Goal: Information Seeking & Learning: Learn about a topic

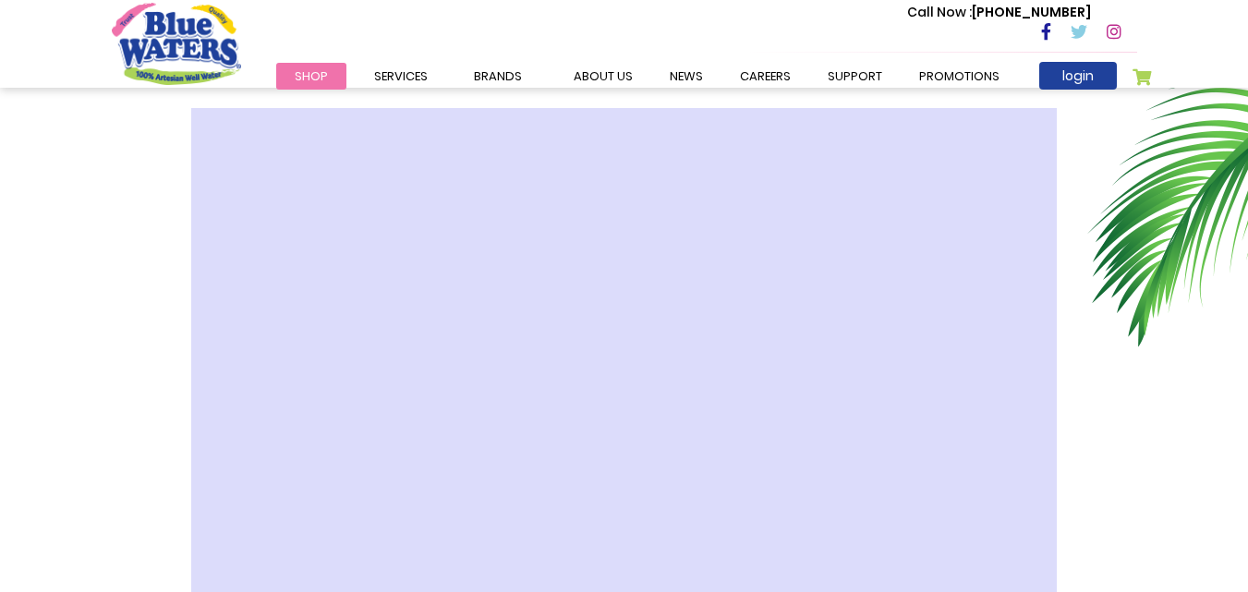
scroll to position [527, 0]
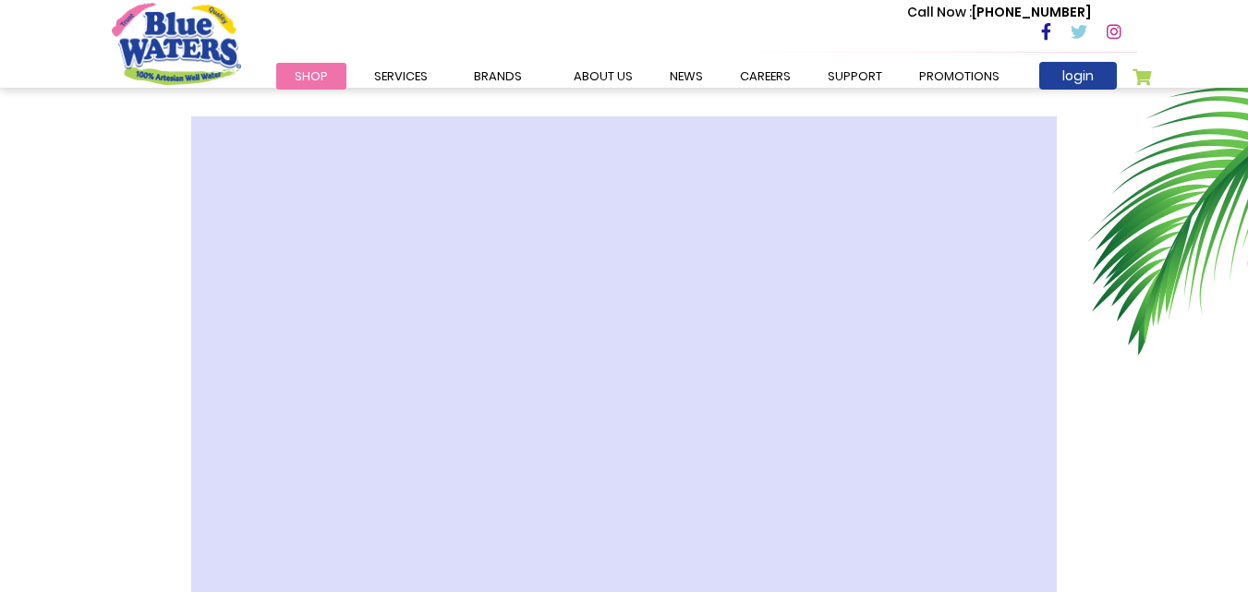
drag, startPoint x: 1254, startPoint y: 44, endPoint x: 1258, endPoint y: 98, distance: 53.7
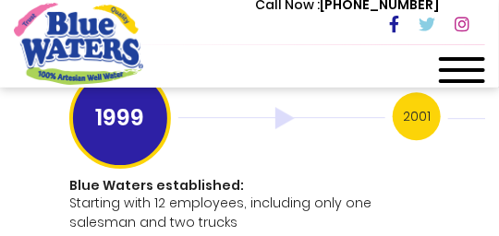
scroll to position [4723, 0]
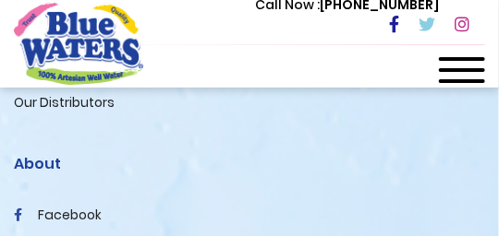
scroll to position [6878, 0]
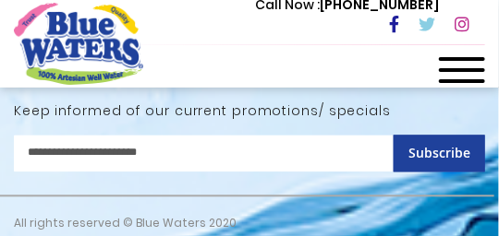
click at [466, 195] on div at bounding box center [247, 196] width 494 height 2
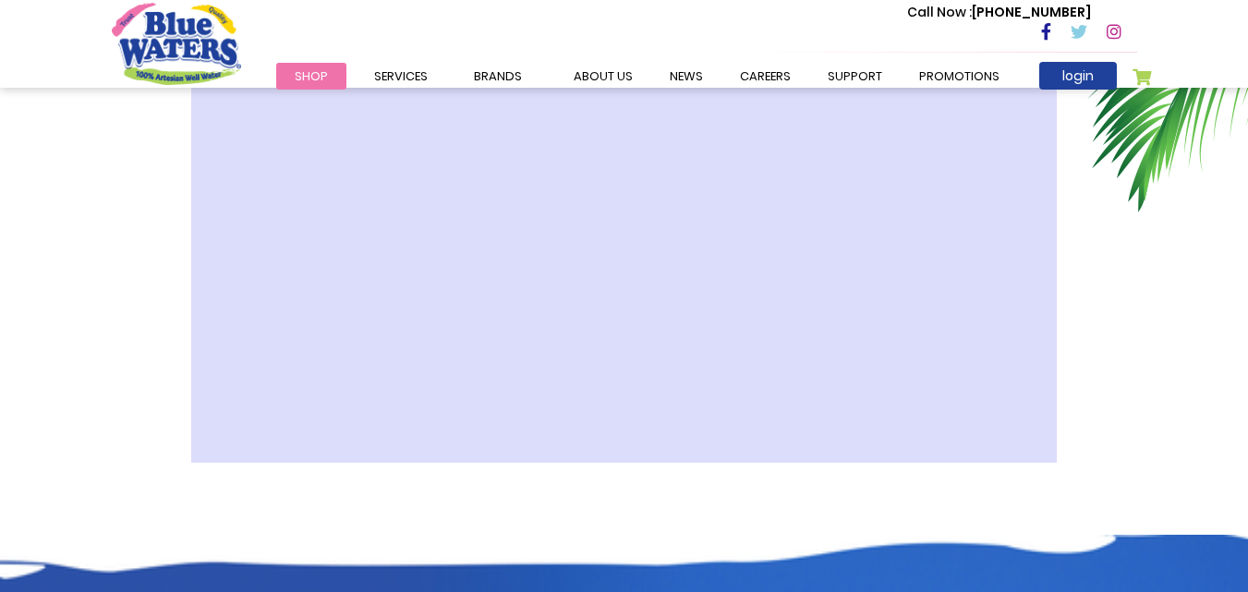
scroll to position [679, 0]
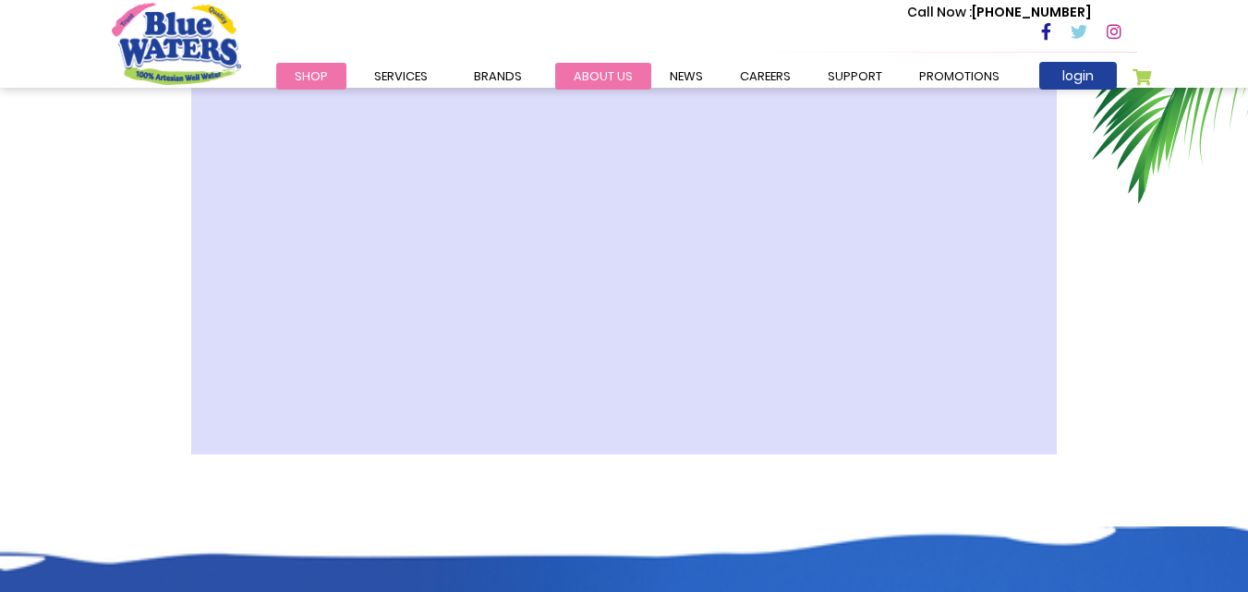
click at [594, 73] on link "about us" at bounding box center [603, 76] width 96 height 27
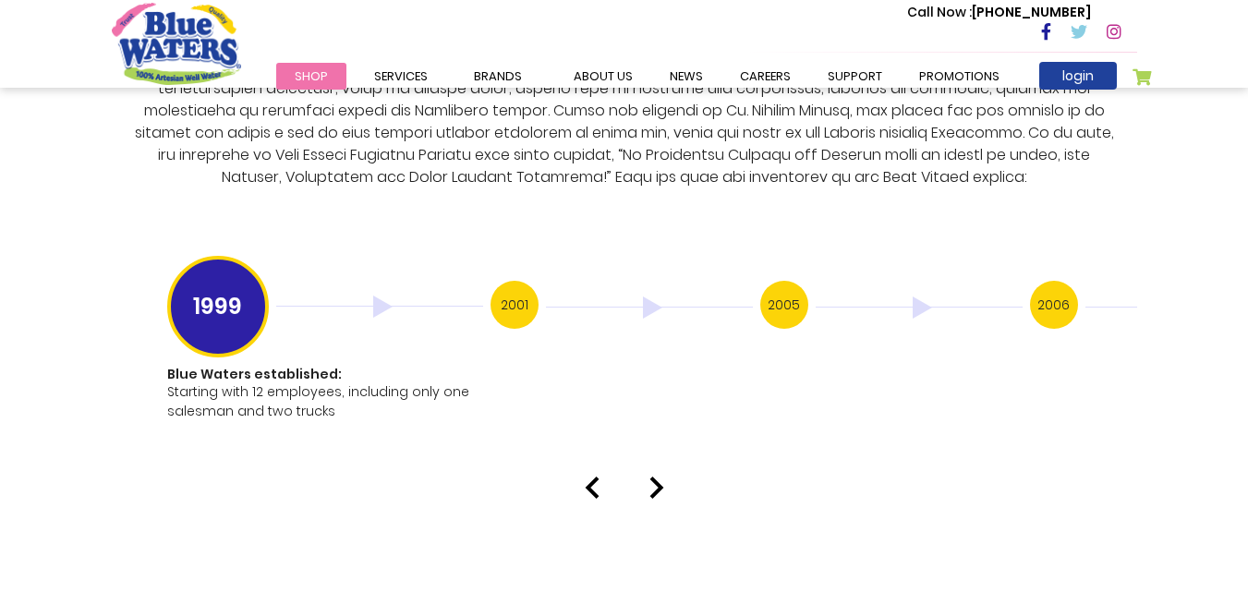
scroll to position [3620, 0]
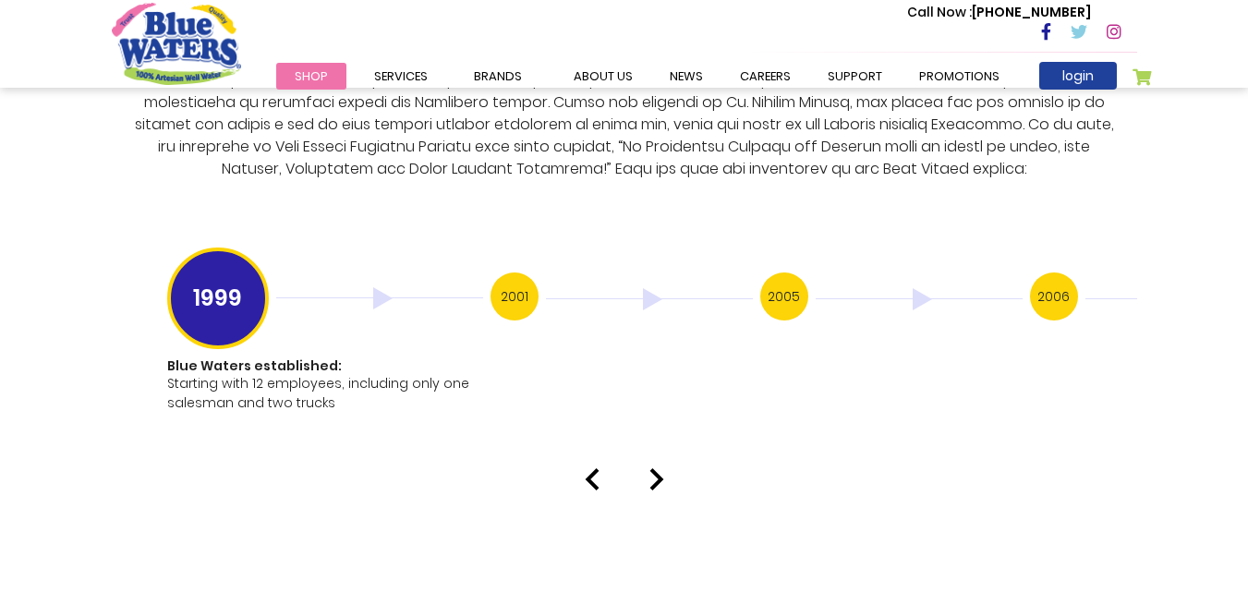
click at [653, 468] on img at bounding box center [656, 479] width 15 height 22
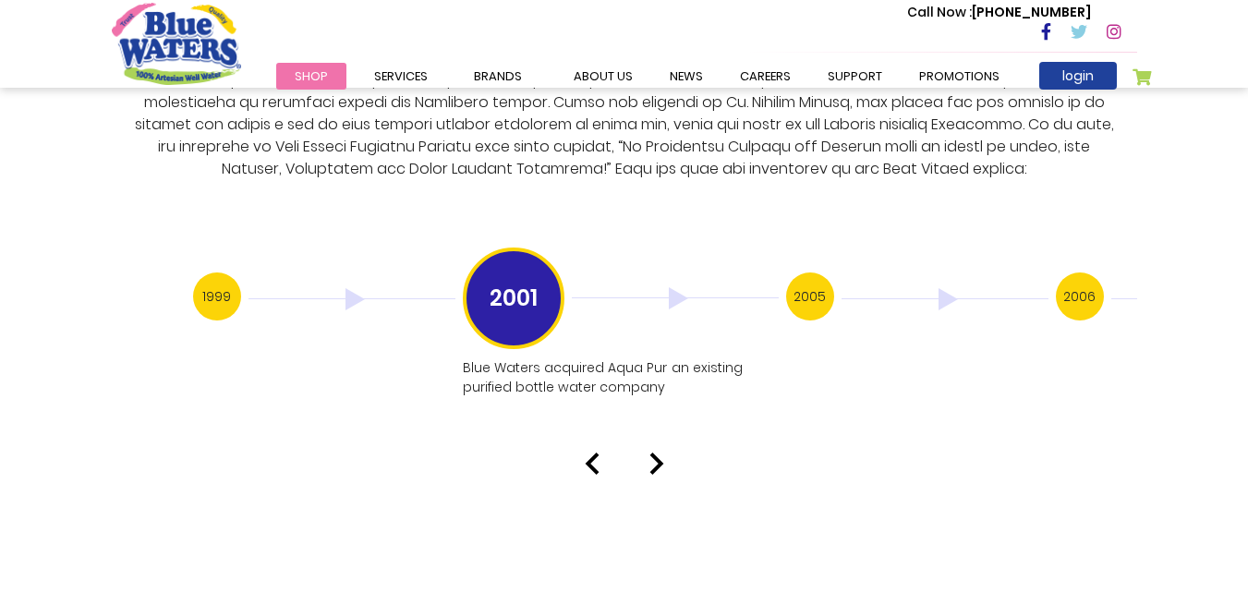
click at [653, 453] on img at bounding box center [656, 464] width 15 height 22
click at [653, 472] on img at bounding box center [656, 483] width 15 height 22
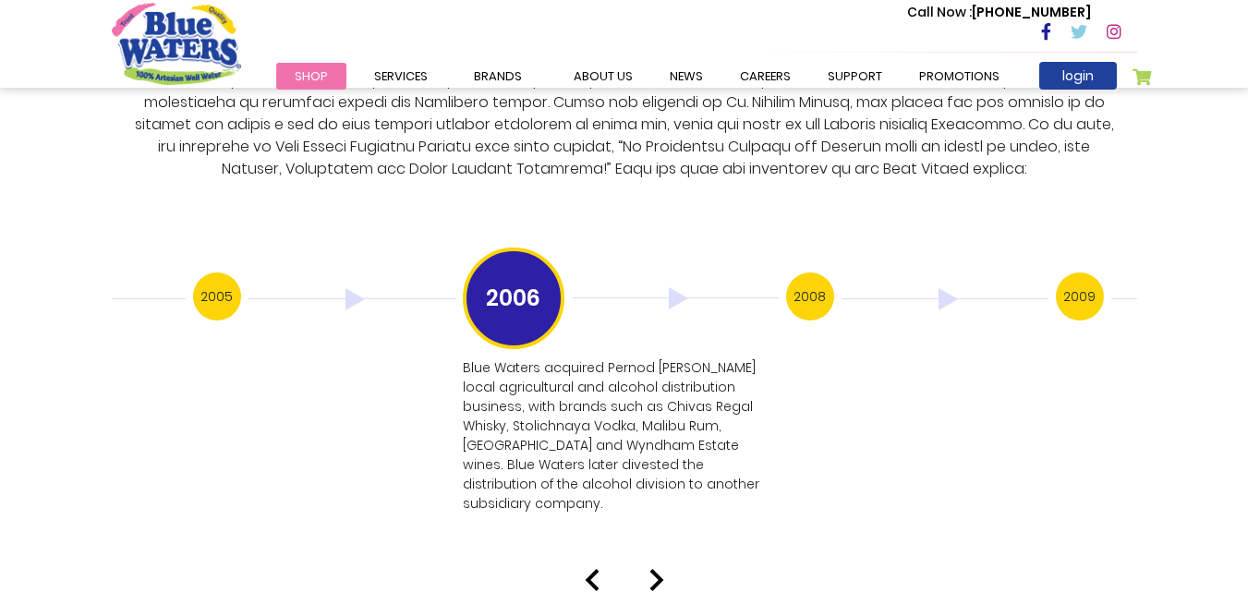
click at [653, 569] on img at bounding box center [656, 580] width 15 height 22
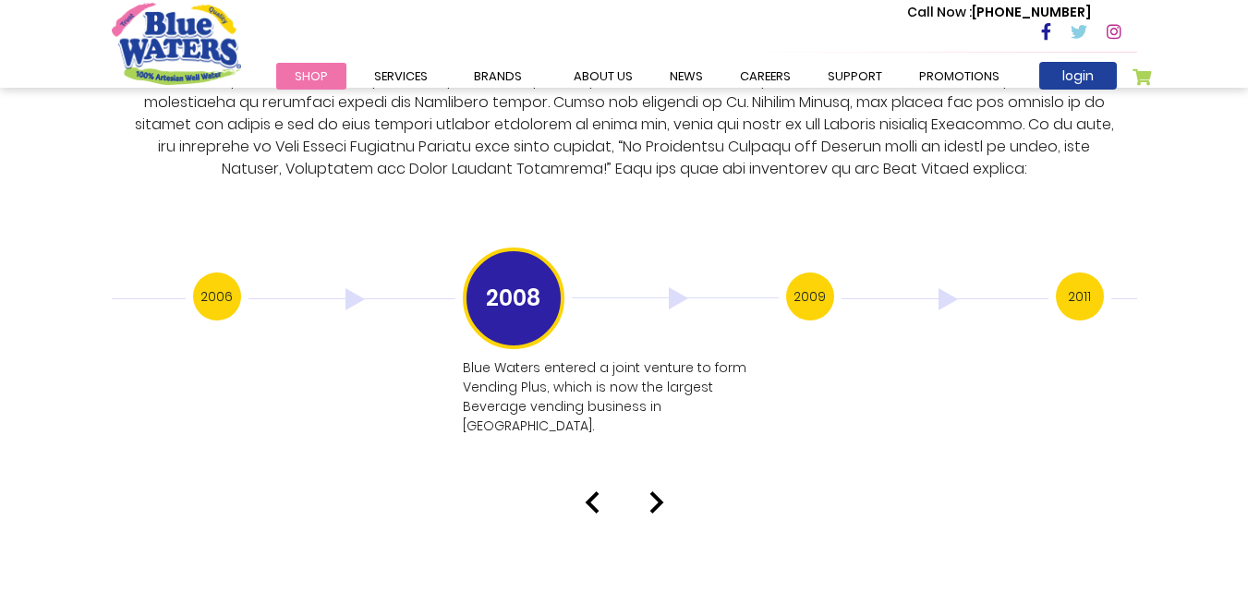
click at [660, 491] on img at bounding box center [656, 502] width 15 height 22
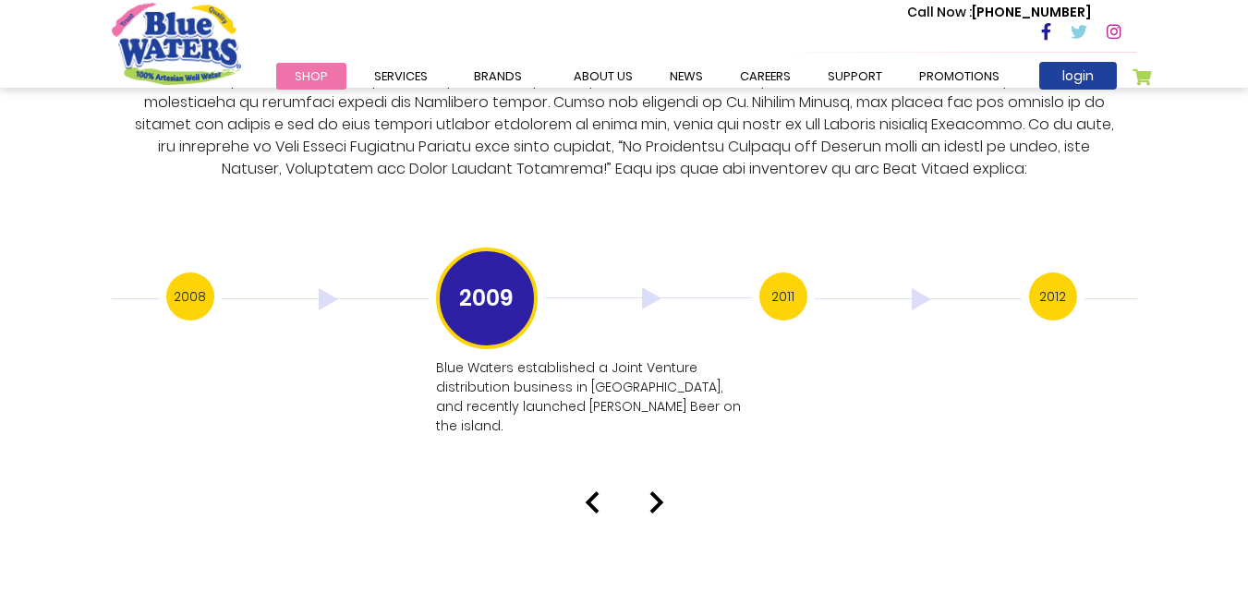
click at [660, 491] on img at bounding box center [656, 502] width 15 height 22
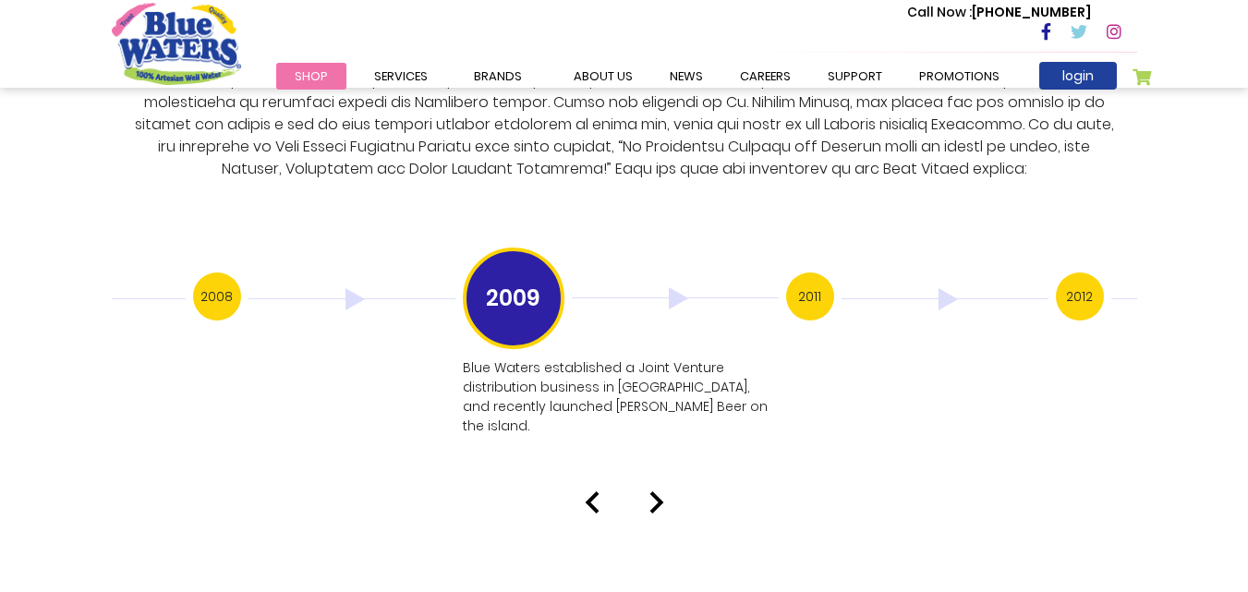
click at [593, 491] on img at bounding box center [592, 502] width 15 height 22
click at [649, 491] on img at bounding box center [656, 502] width 15 height 22
click at [654, 491] on img at bounding box center [656, 502] width 15 height 22
click at [655, 453] on img at bounding box center [656, 464] width 15 height 22
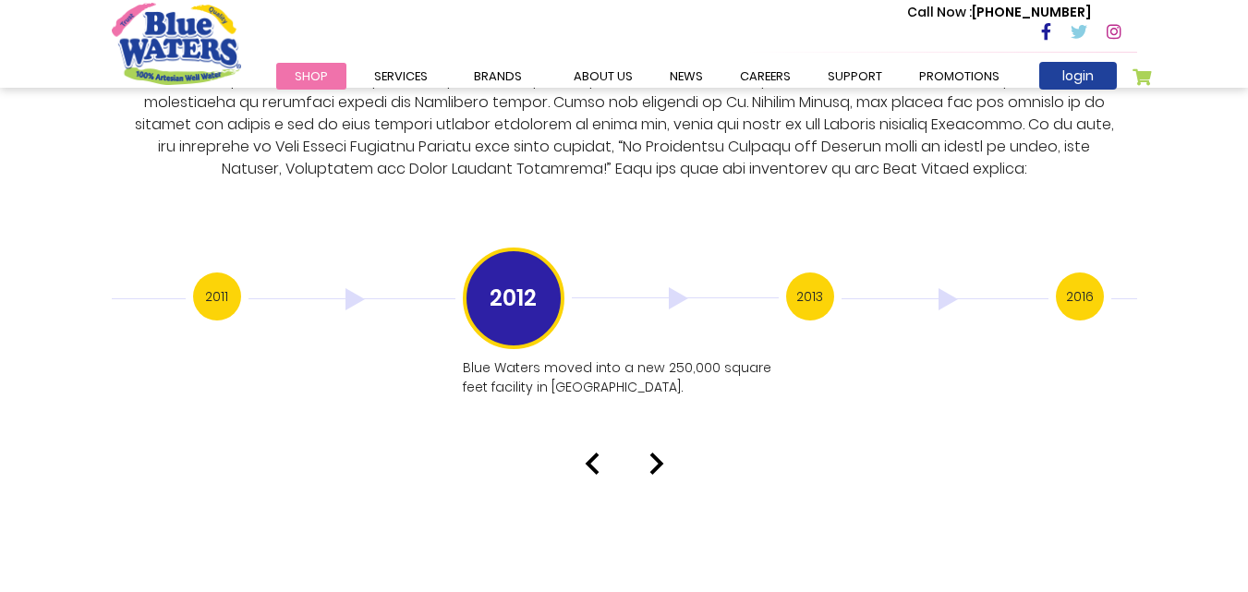
click at [655, 453] on img at bounding box center [656, 464] width 15 height 22
click at [655, 472] on img at bounding box center [656, 483] width 15 height 22
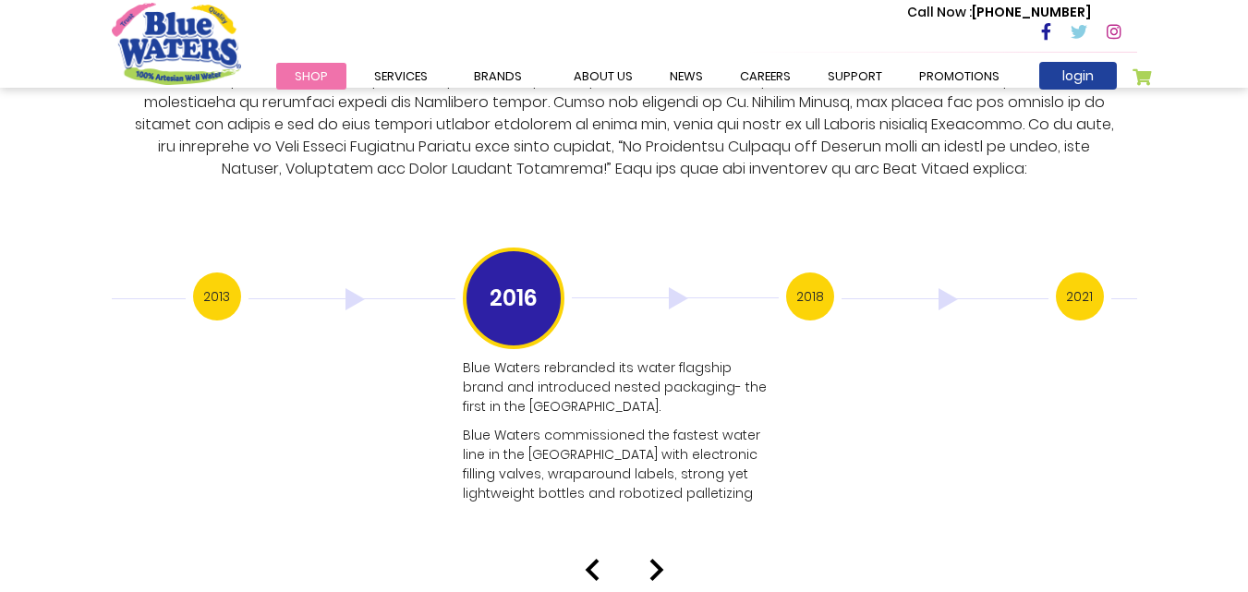
click at [657, 559] on img at bounding box center [656, 570] width 15 height 22
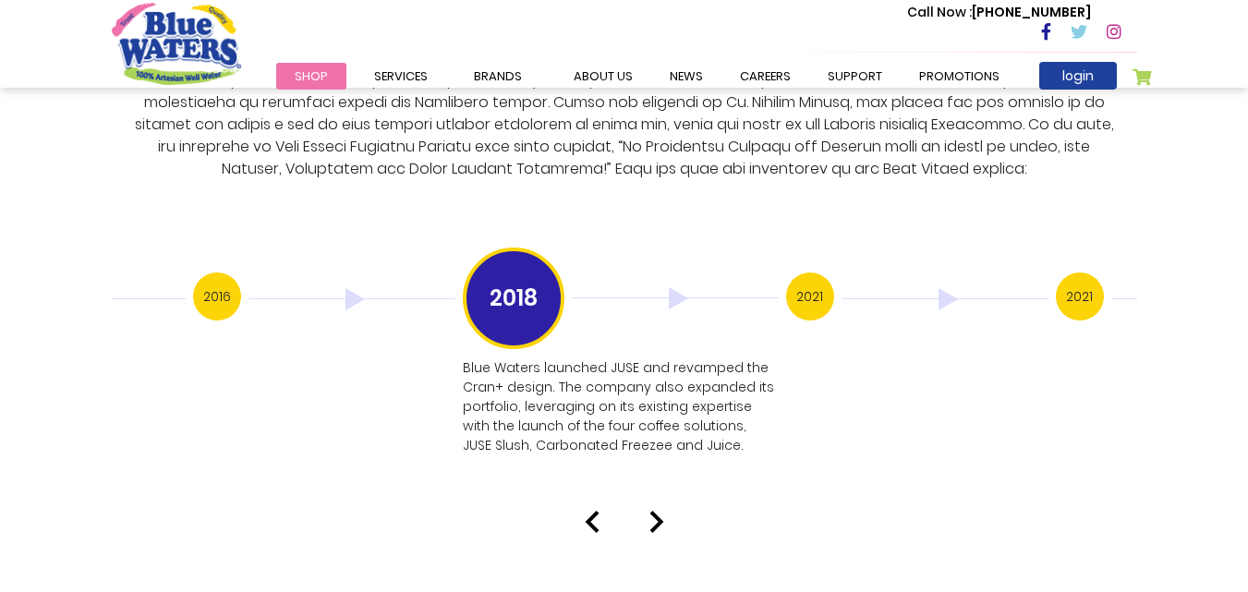
click at [659, 511] on img at bounding box center [656, 522] width 15 height 22
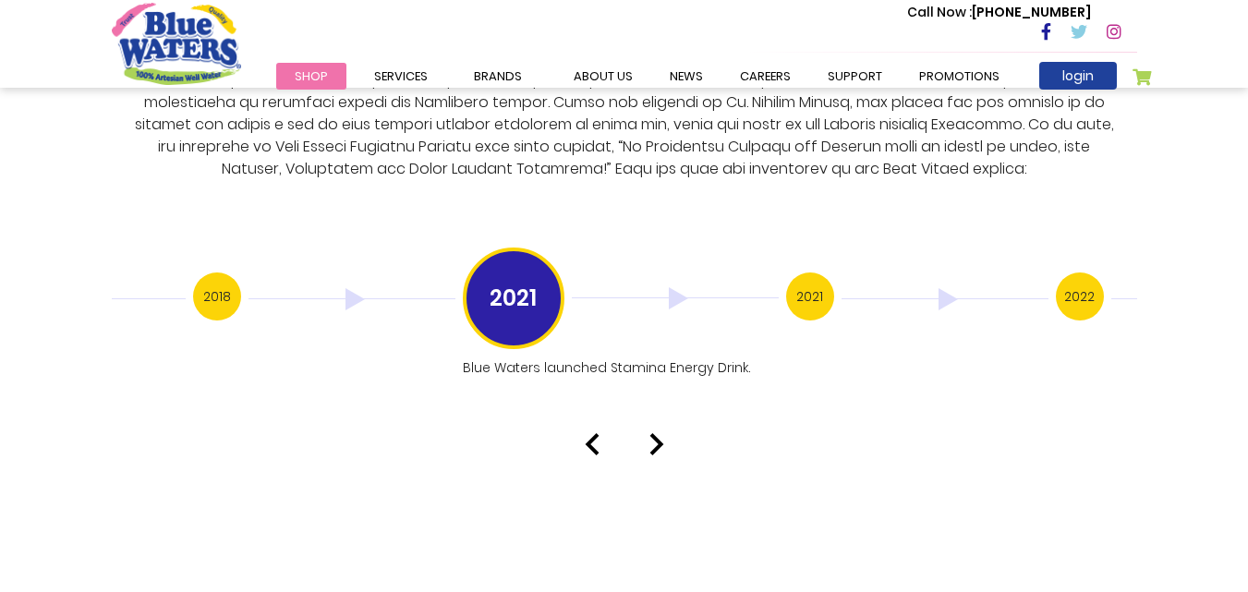
click at [659, 433] on img at bounding box center [656, 444] width 15 height 22
click at [652, 472] on img at bounding box center [656, 483] width 15 height 22
click at [656, 433] on img at bounding box center [656, 444] width 15 height 22
click at [656, 424] on div "Our History 1999 Blue Waters established: Starting with 12 employees, including…" at bounding box center [624, 113] width 1248 height 724
click at [656, 453] on img at bounding box center [656, 464] width 15 height 22
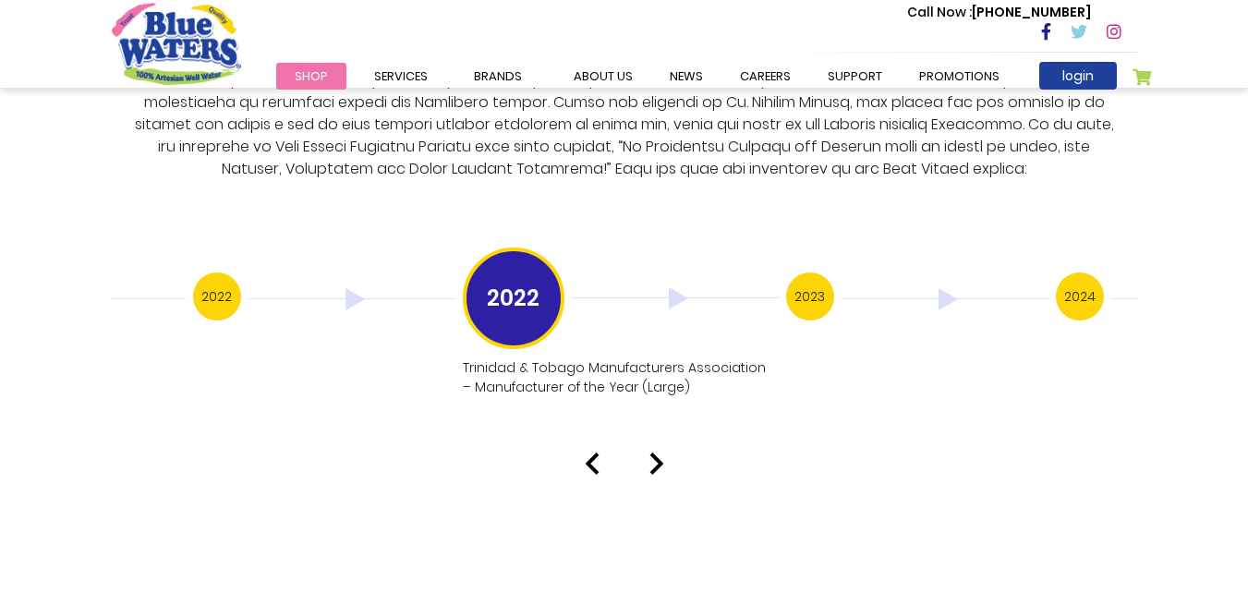
click at [656, 453] on img at bounding box center [656, 464] width 15 height 22
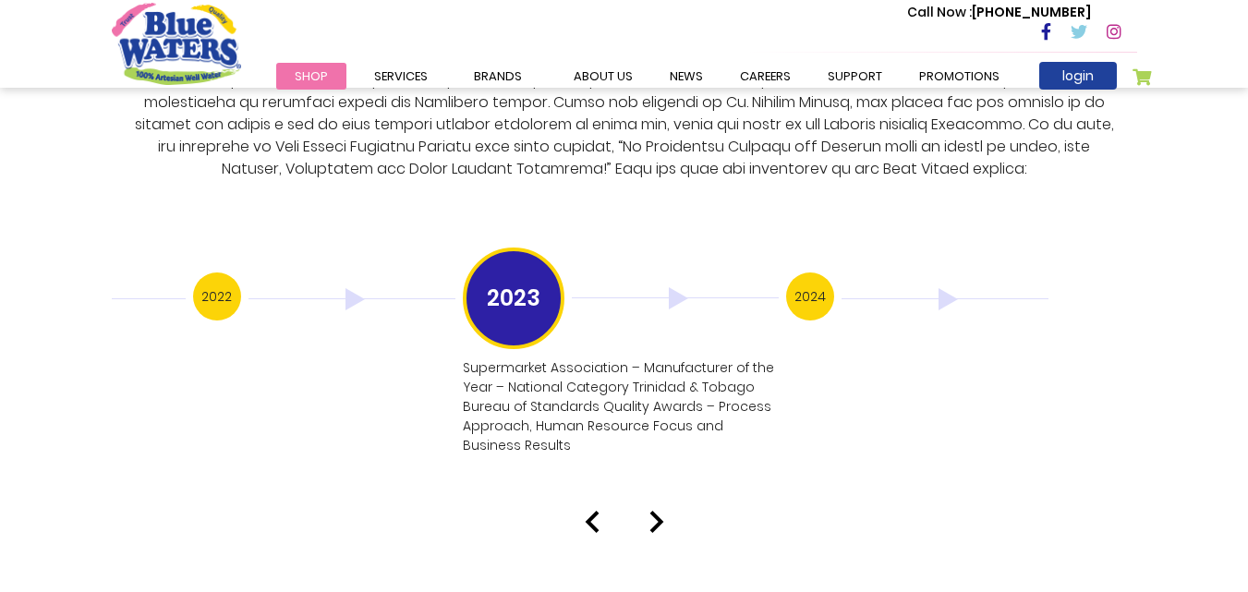
click at [651, 511] on img at bounding box center [656, 522] width 15 height 22
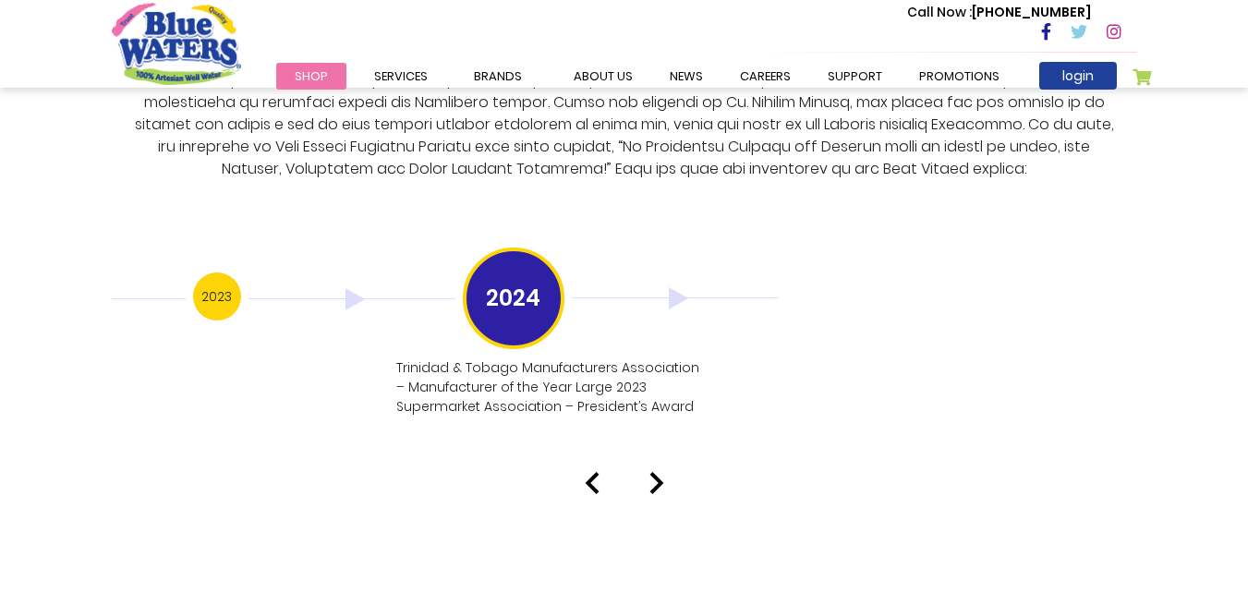
click at [660, 472] on img at bounding box center [656, 483] width 15 height 22
click at [677, 78] on link "News" at bounding box center [686, 76] width 70 height 27
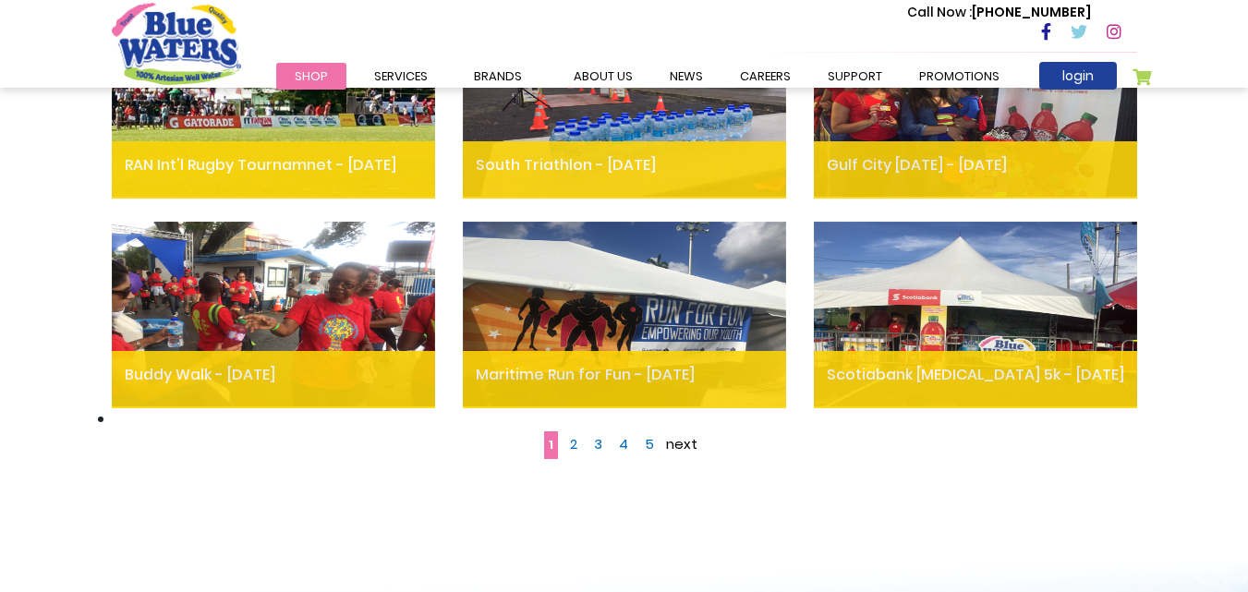
scroll to position [1163, 0]
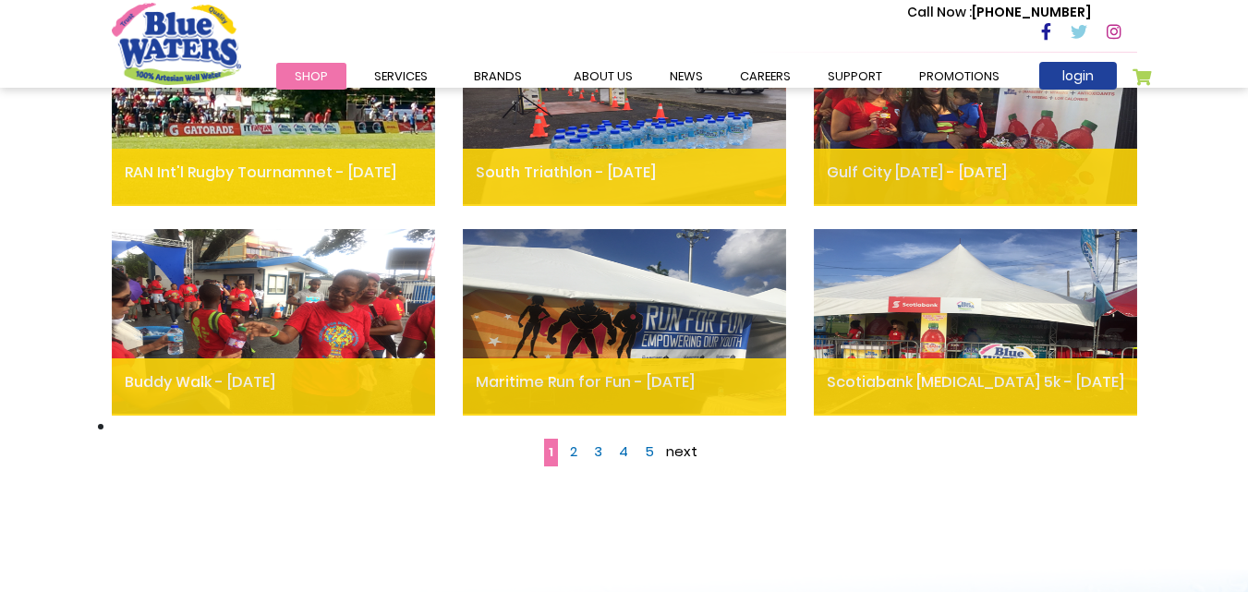
click at [572, 454] on span "2" at bounding box center [573, 451] width 7 height 19
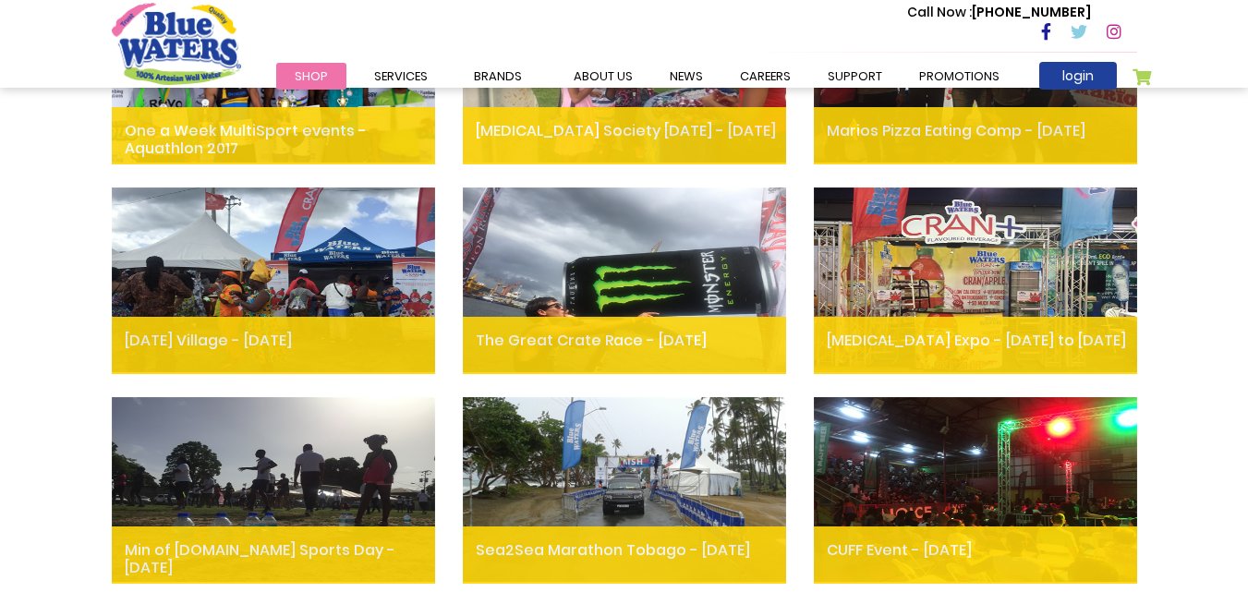
scroll to position [998, 0]
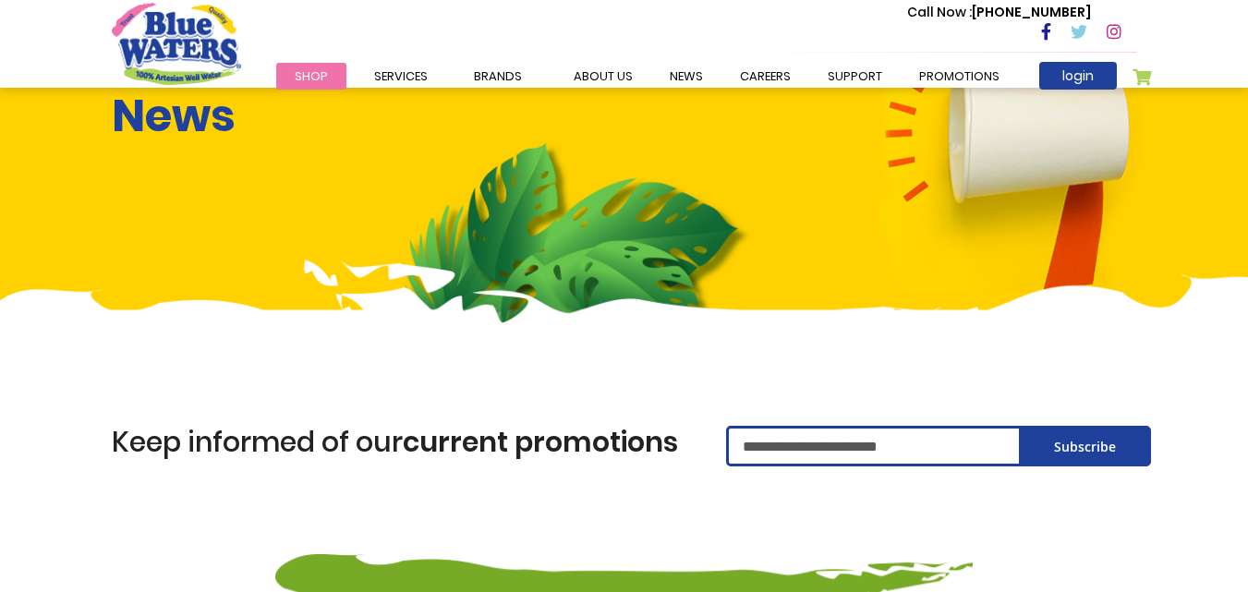
drag, startPoint x: 1253, startPoint y: 79, endPoint x: 1244, endPoint y: 86, distance: 11.3
click at [1244, 86] on html "The store will not work correctly in the case when cookies are disabled. News K…" at bounding box center [624, 251] width 1248 height 592
